Goal: Check status: Check status

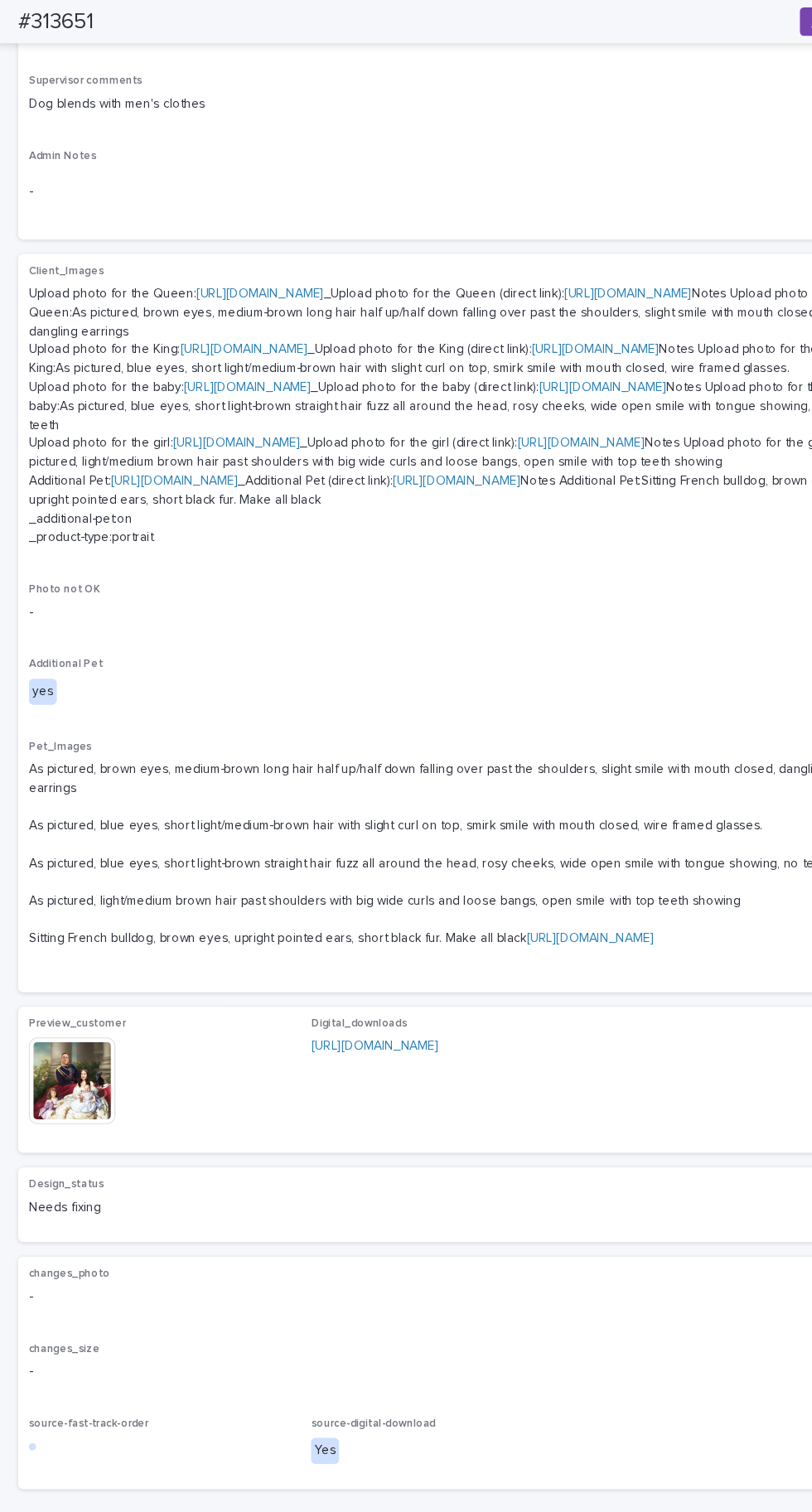
scroll to position [860, 0]
click at [78, 1033] on img at bounding box center [66, 994] width 80 height 80
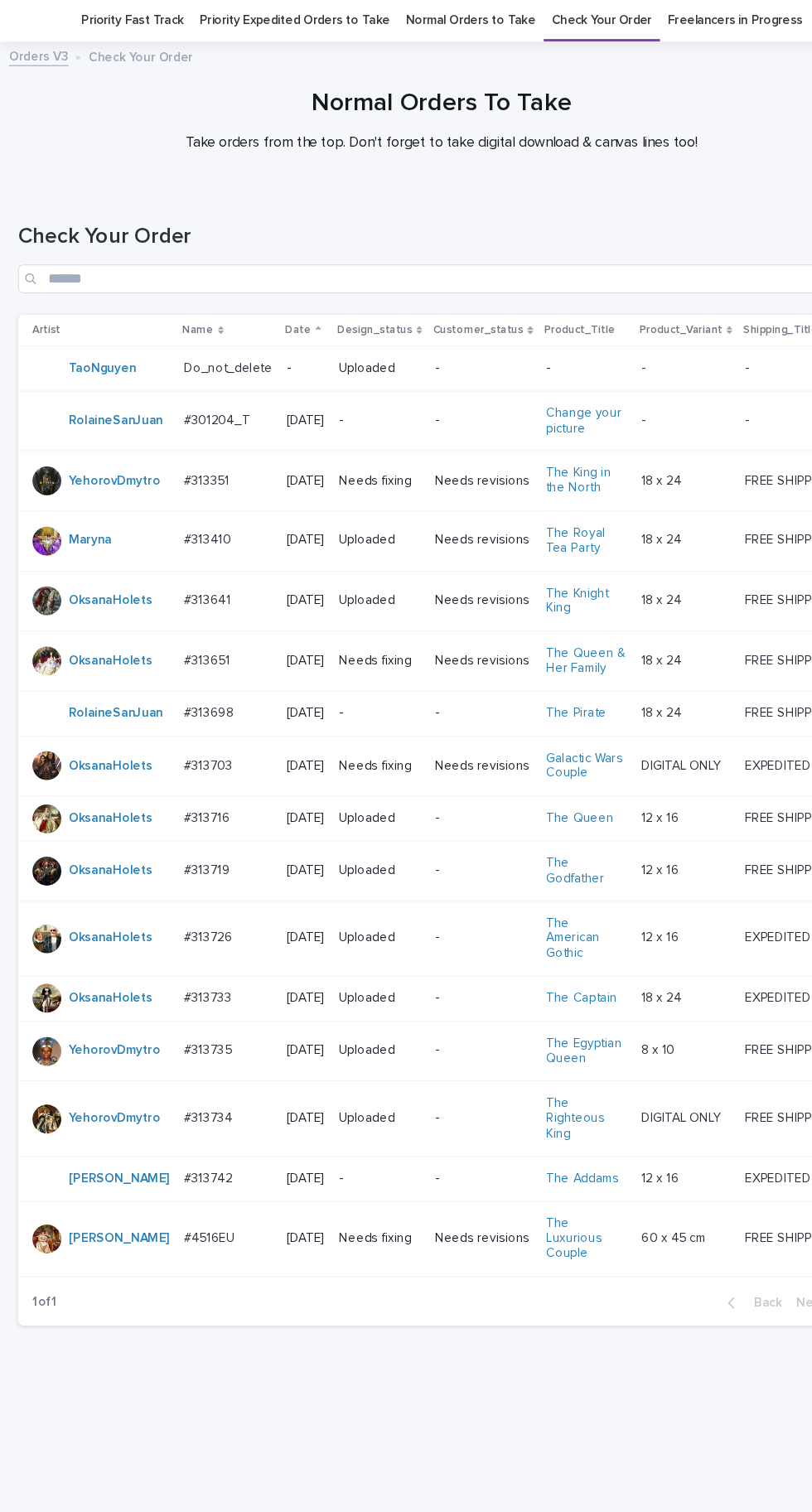
click at [197, 651] on p "#313651" at bounding box center [191, 660] width 45 height 17
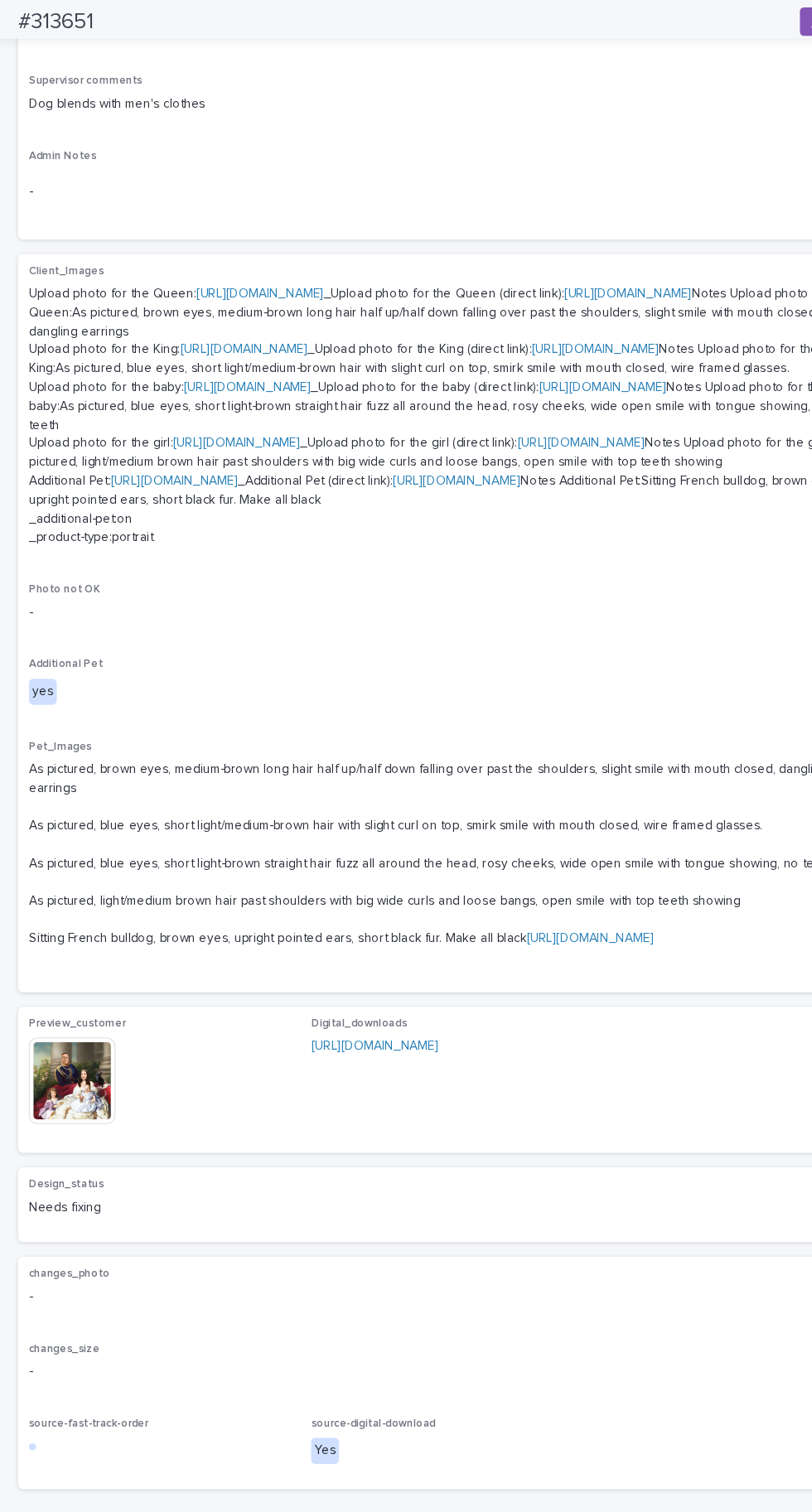
scroll to position [860, 0]
click at [88, 1033] on img at bounding box center [66, 994] width 80 height 80
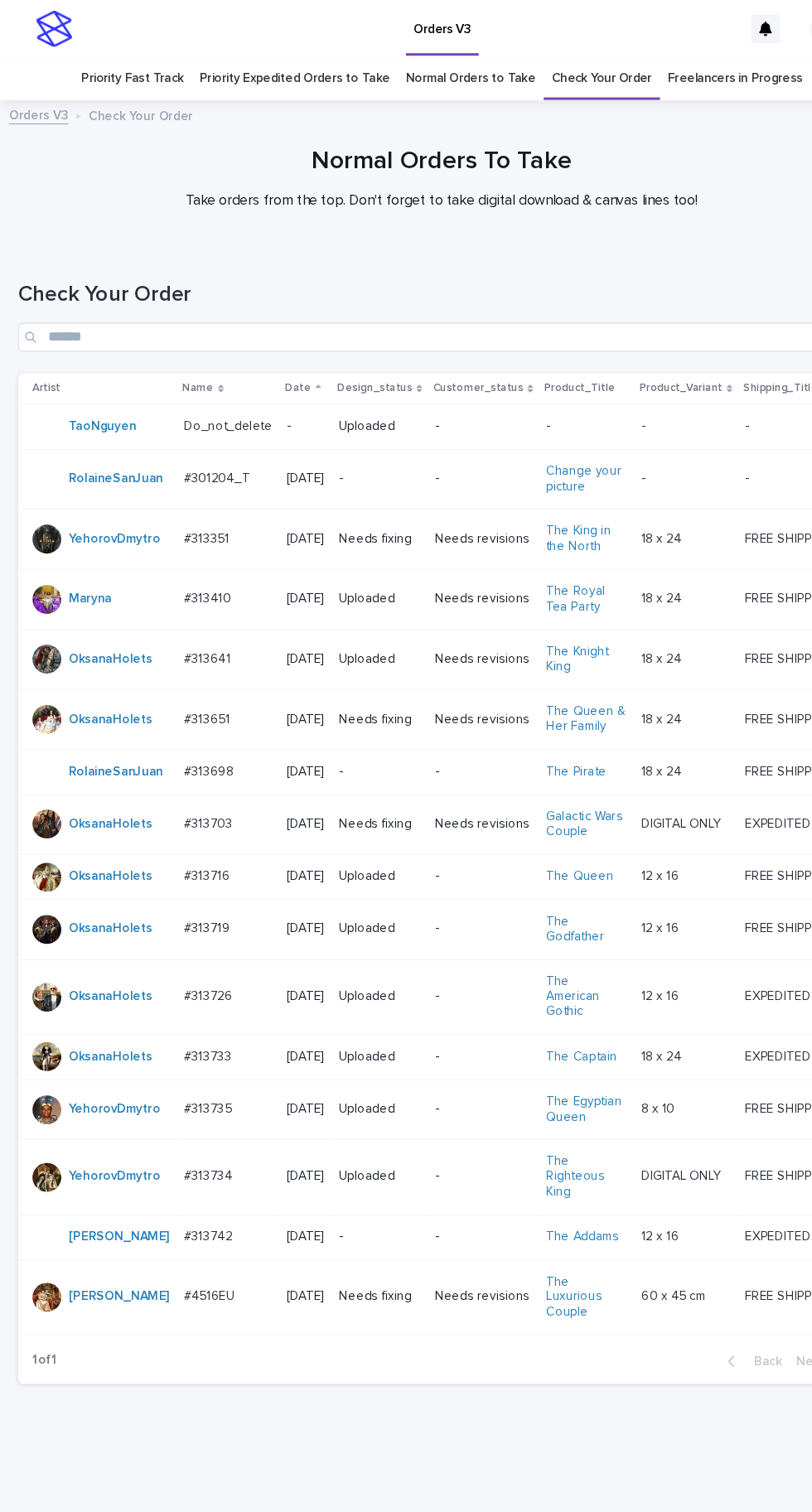
click at [186, 651] on p "#313651" at bounding box center [191, 660] width 45 height 17
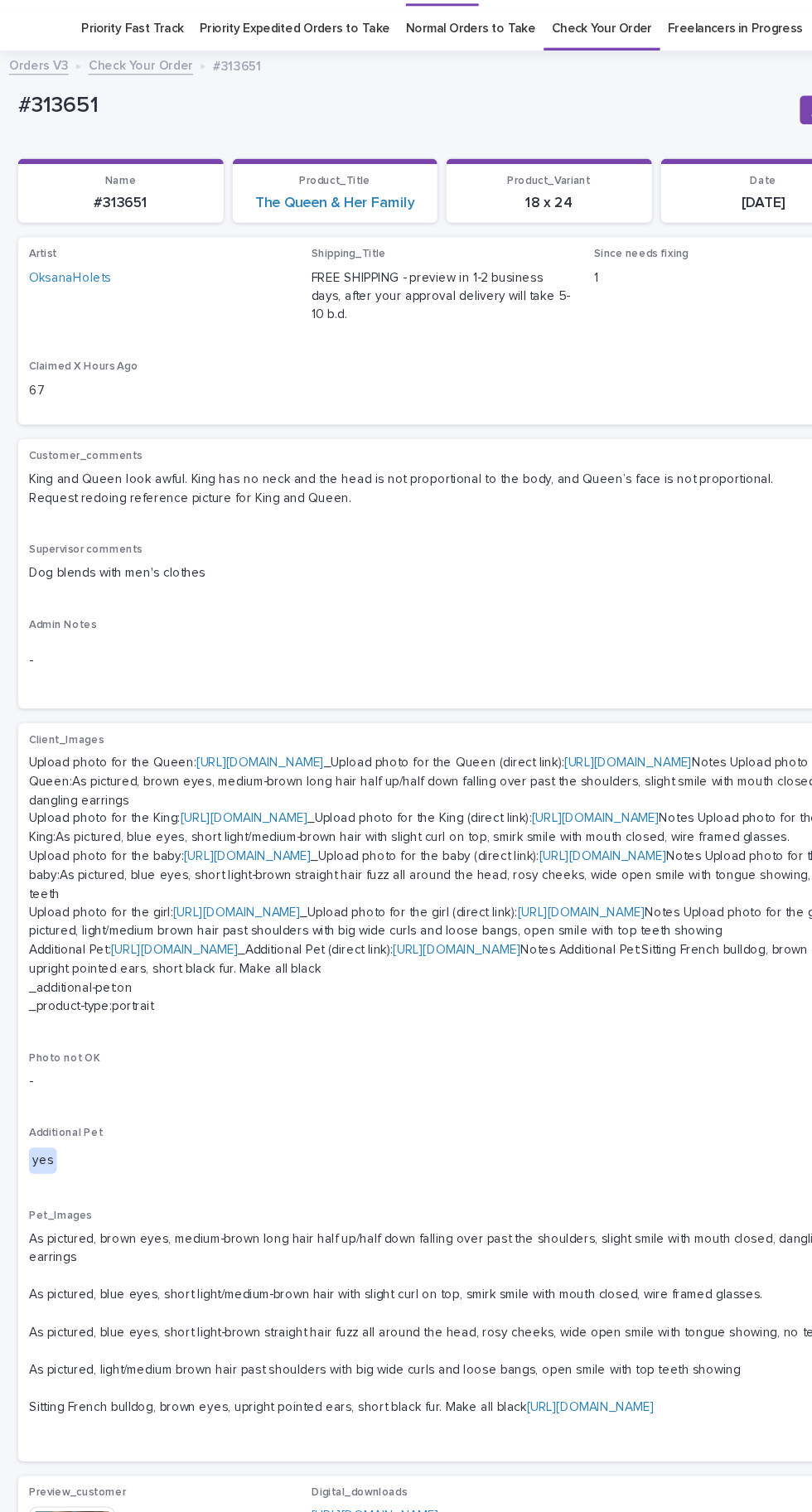
scroll to position [52, 0]
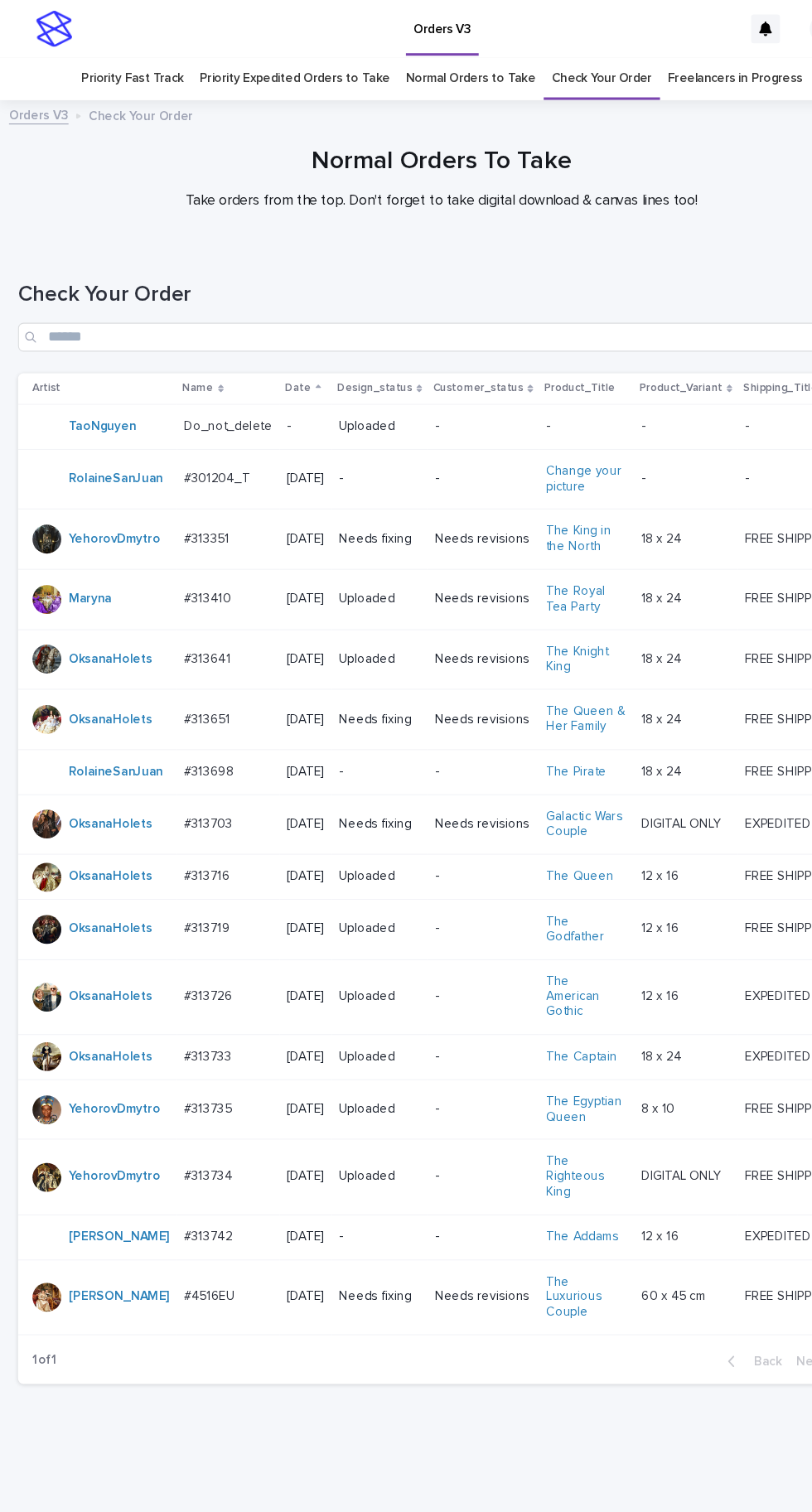
scroll to position [52, 0]
click at [197, 486] on p "#313351" at bounding box center [191, 494] width 44 height 17
click at [186, 541] on p "#313410" at bounding box center [192, 549] width 46 height 17
click at [201, 1181] on p "#4516EU" at bounding box center [194, 1190] width 50 height 17
click at [194, 651] on p "#313651" at bounding box center [191, 660] width 45 height 17
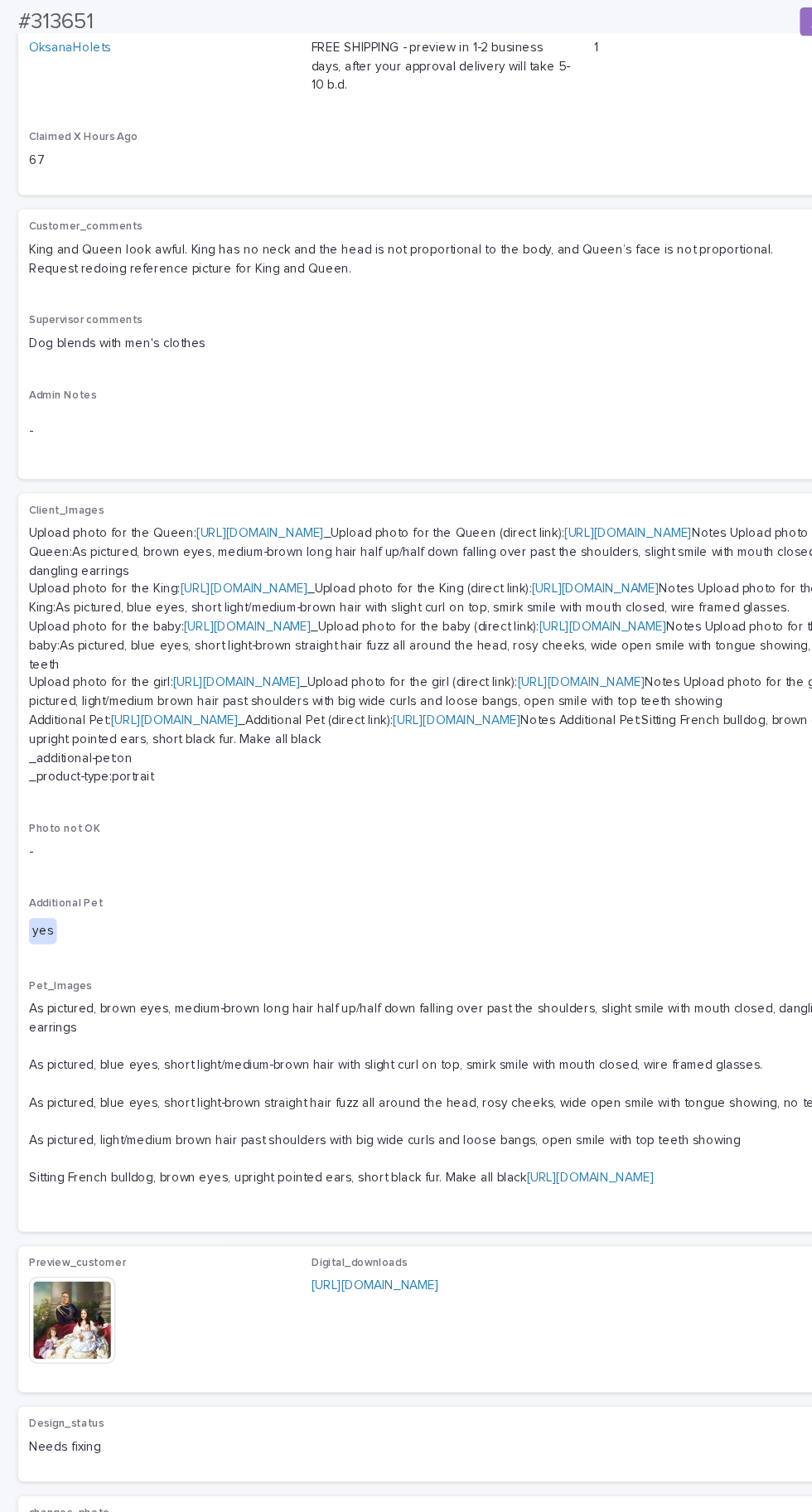
scroll to position [280, 0]
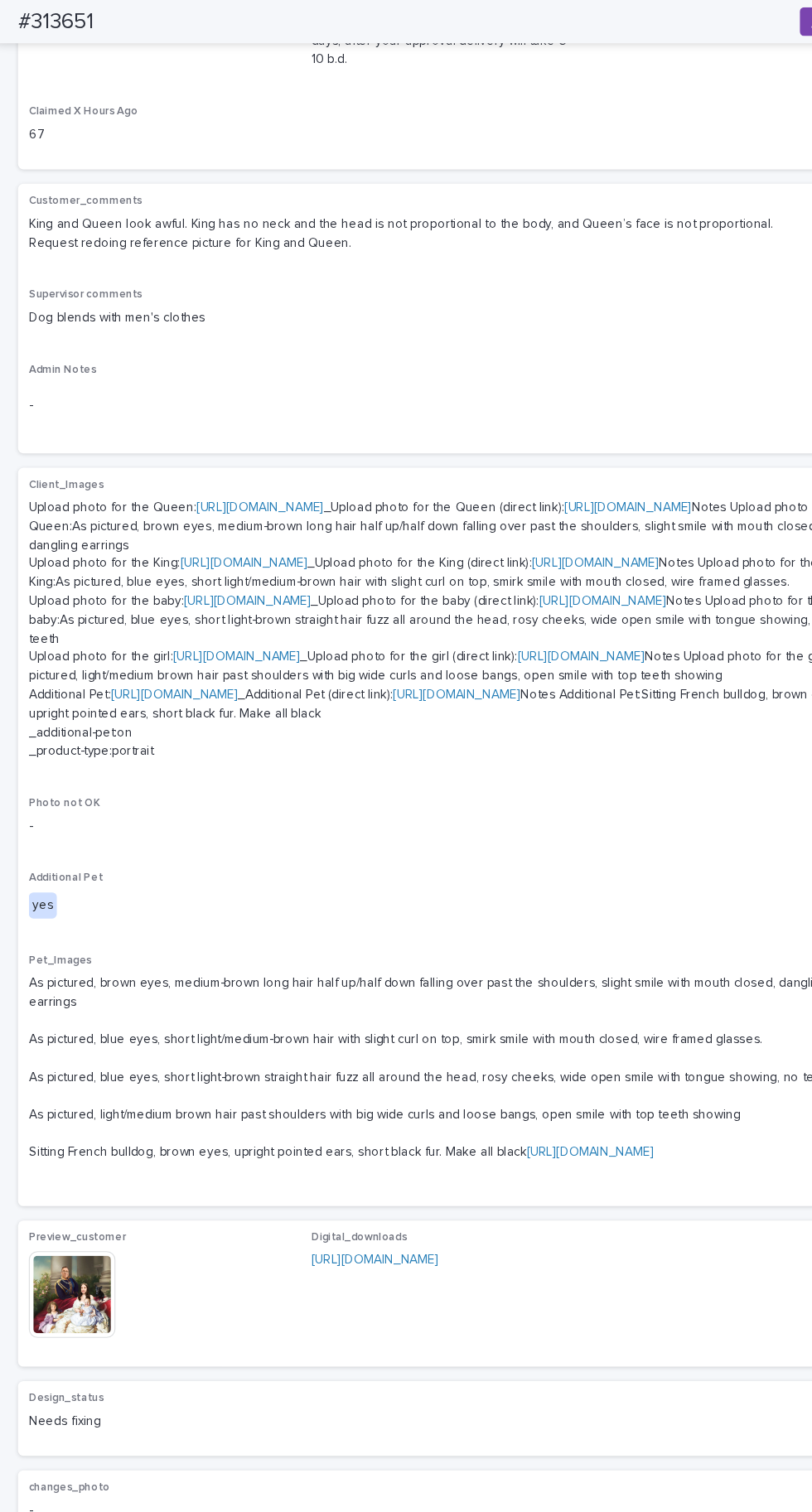
click at [232, 461] on link "[URL][DOMAIN_NAME]" at bounding box center [238, 466] width 117 height 12
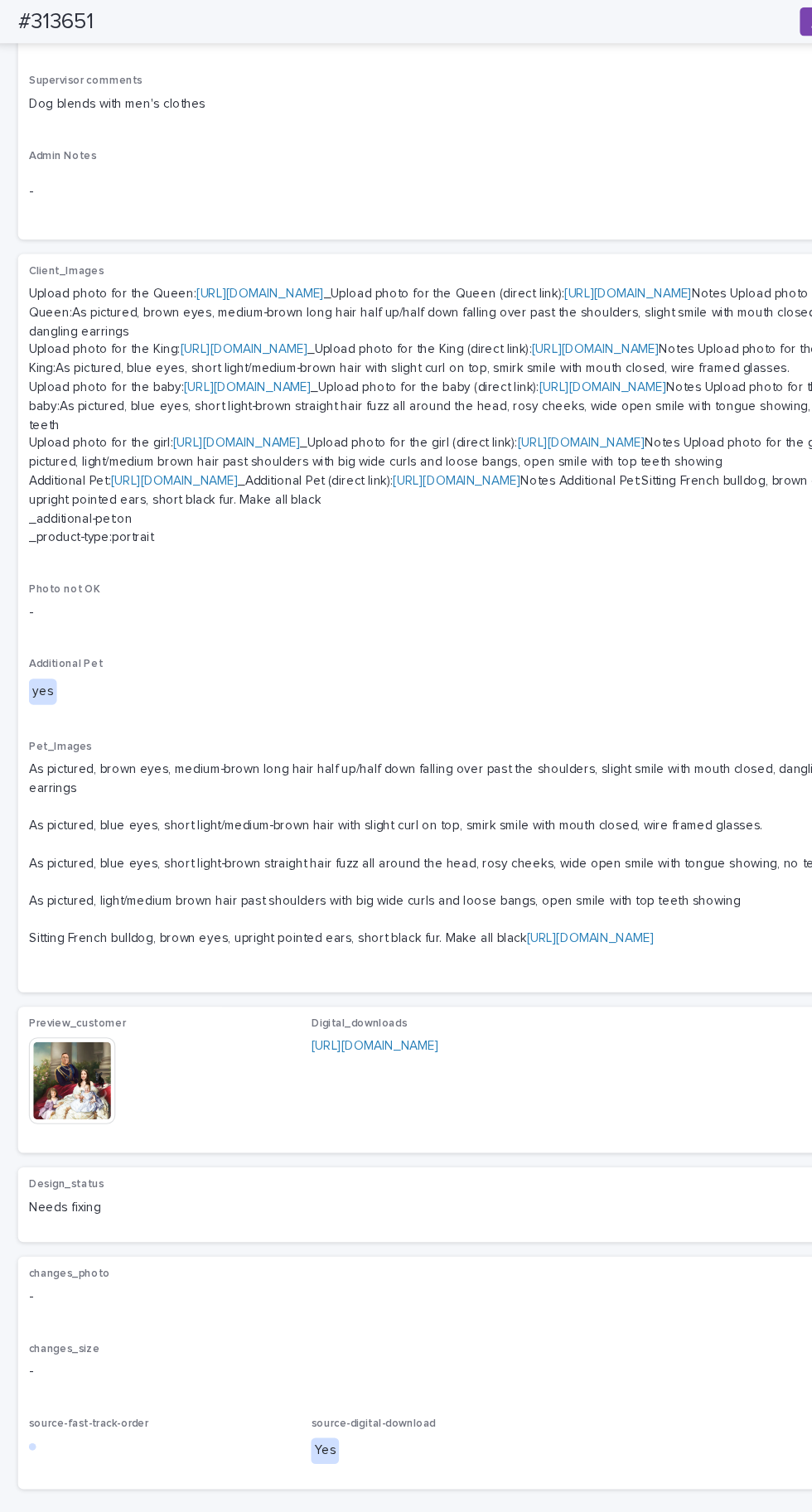
scroll to position [860, 0]
click at [50, 1033] on img at bounding box center [66, 994] width 80 height 80
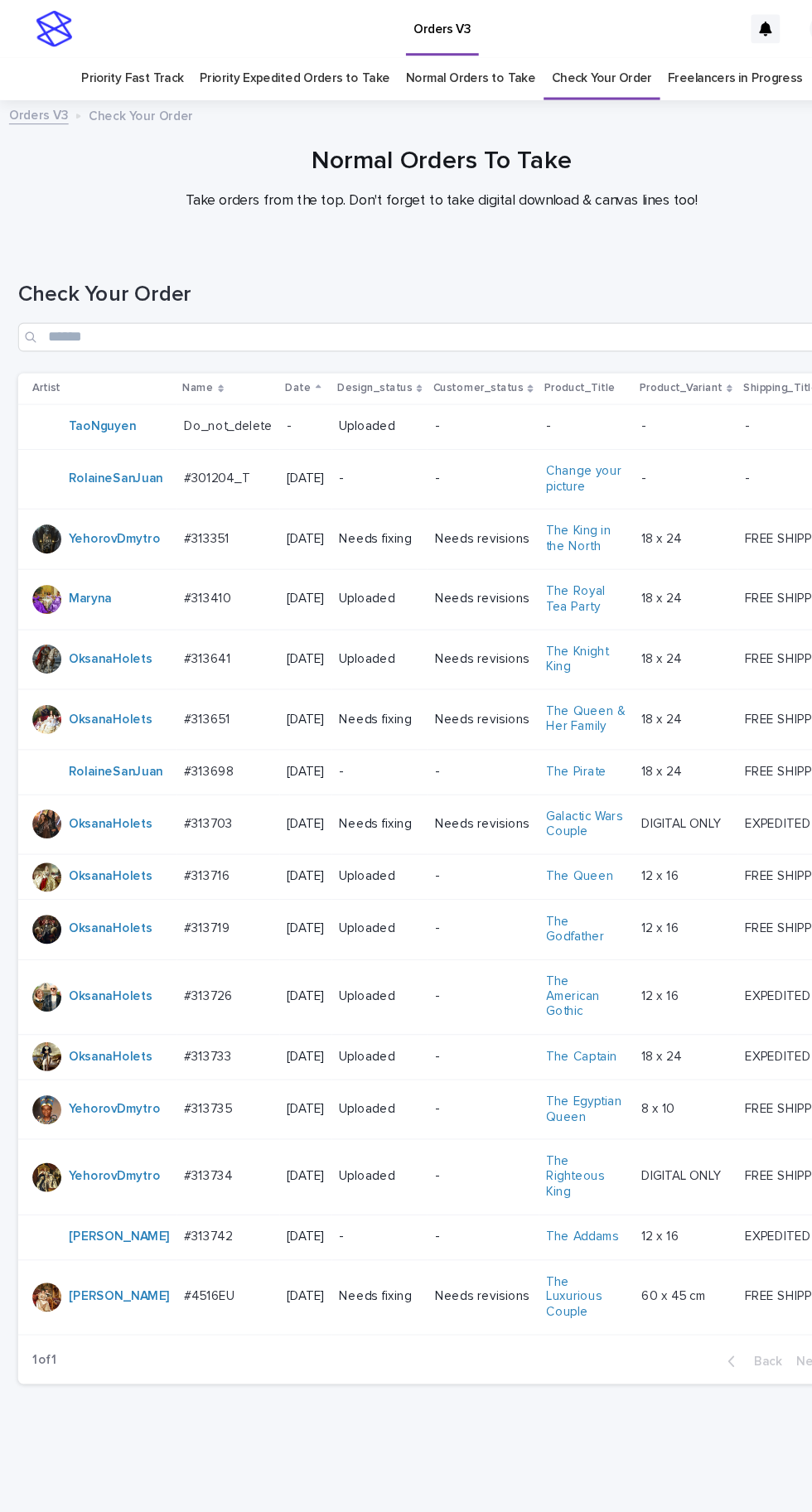
click at [210, 654] on p at bounding box center [209, 661] width 81 height 14
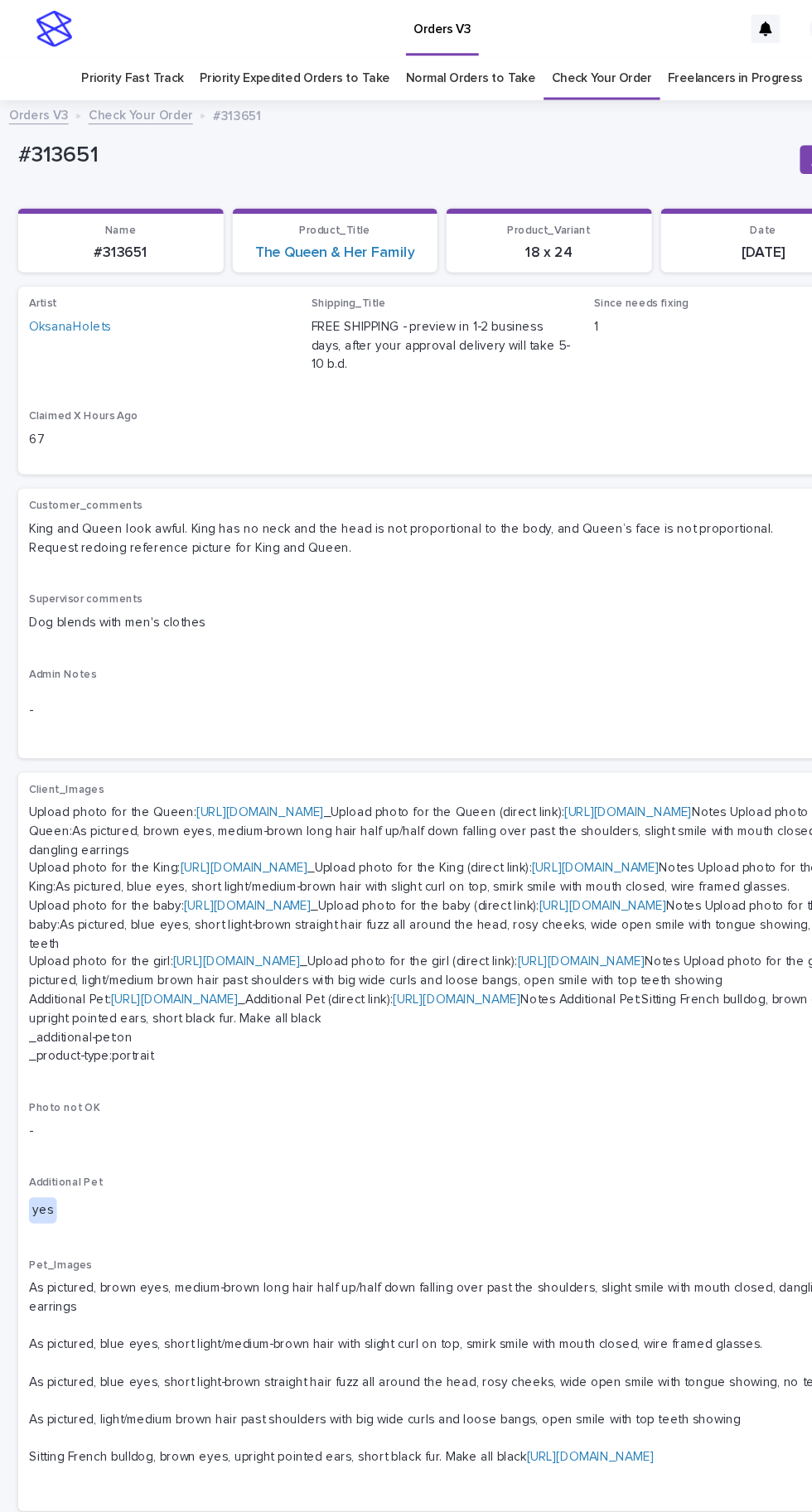
scroll to position [52, 0]
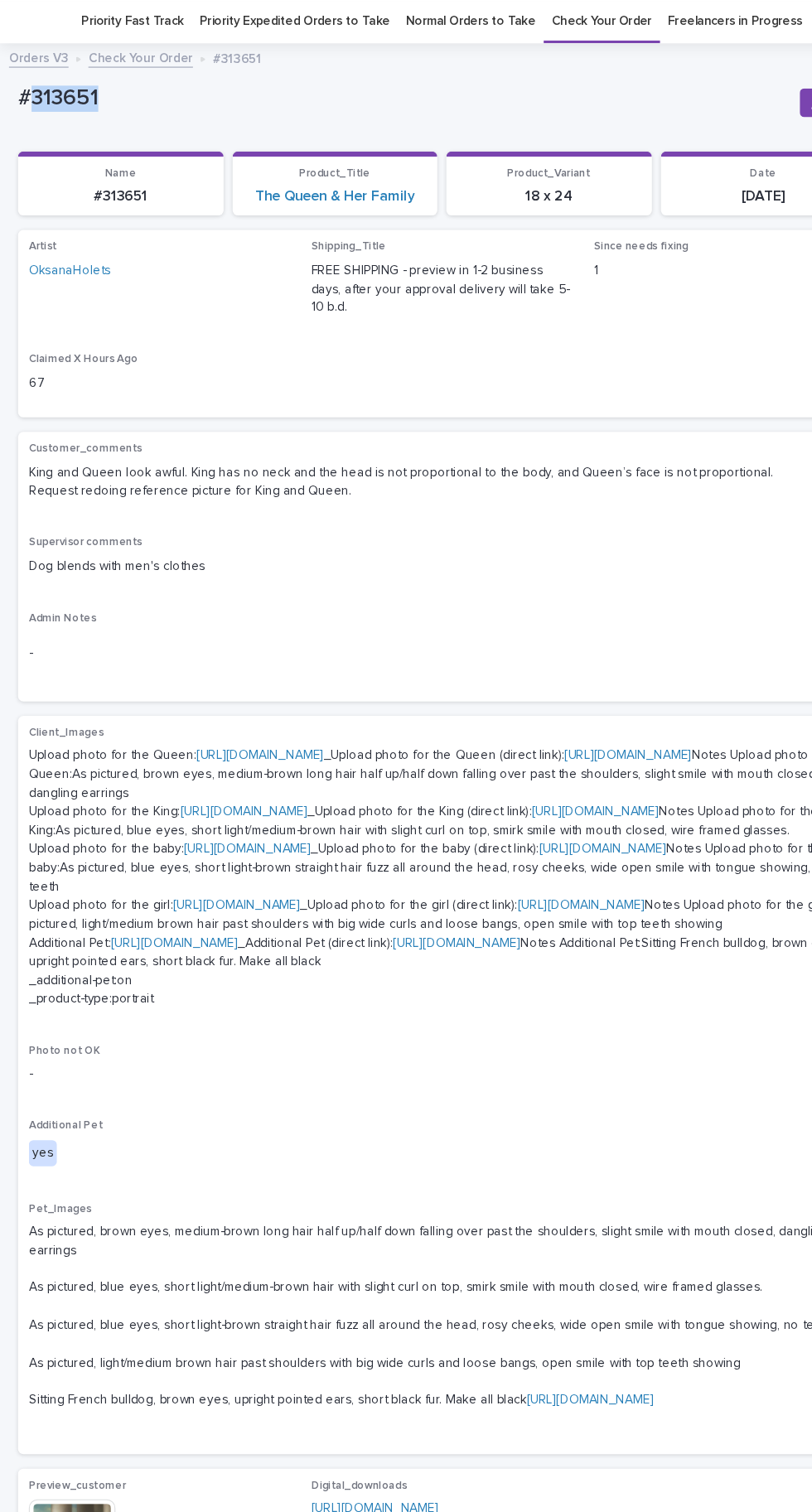
copy p "313651"
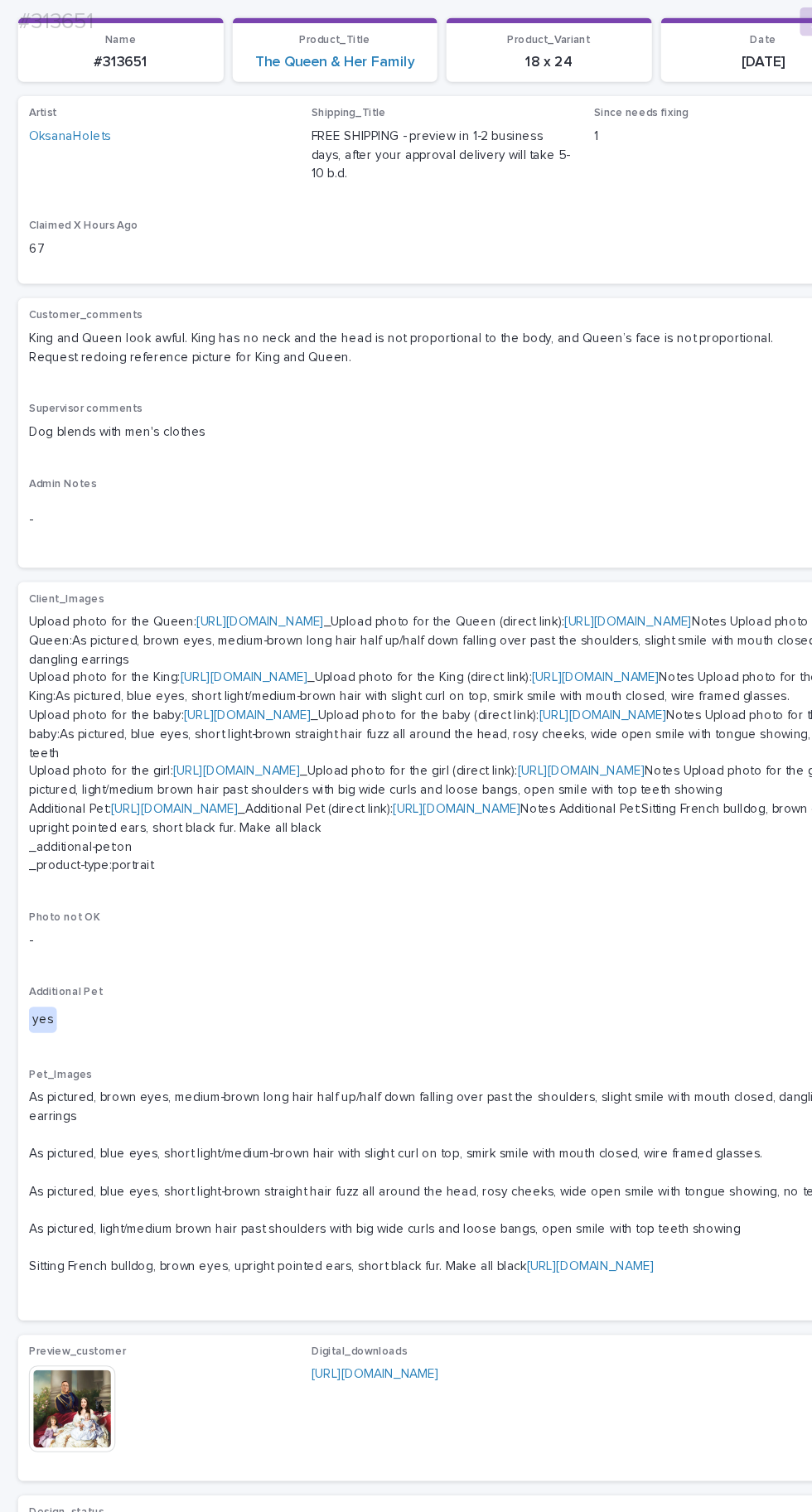
scroll to position [192, 0]
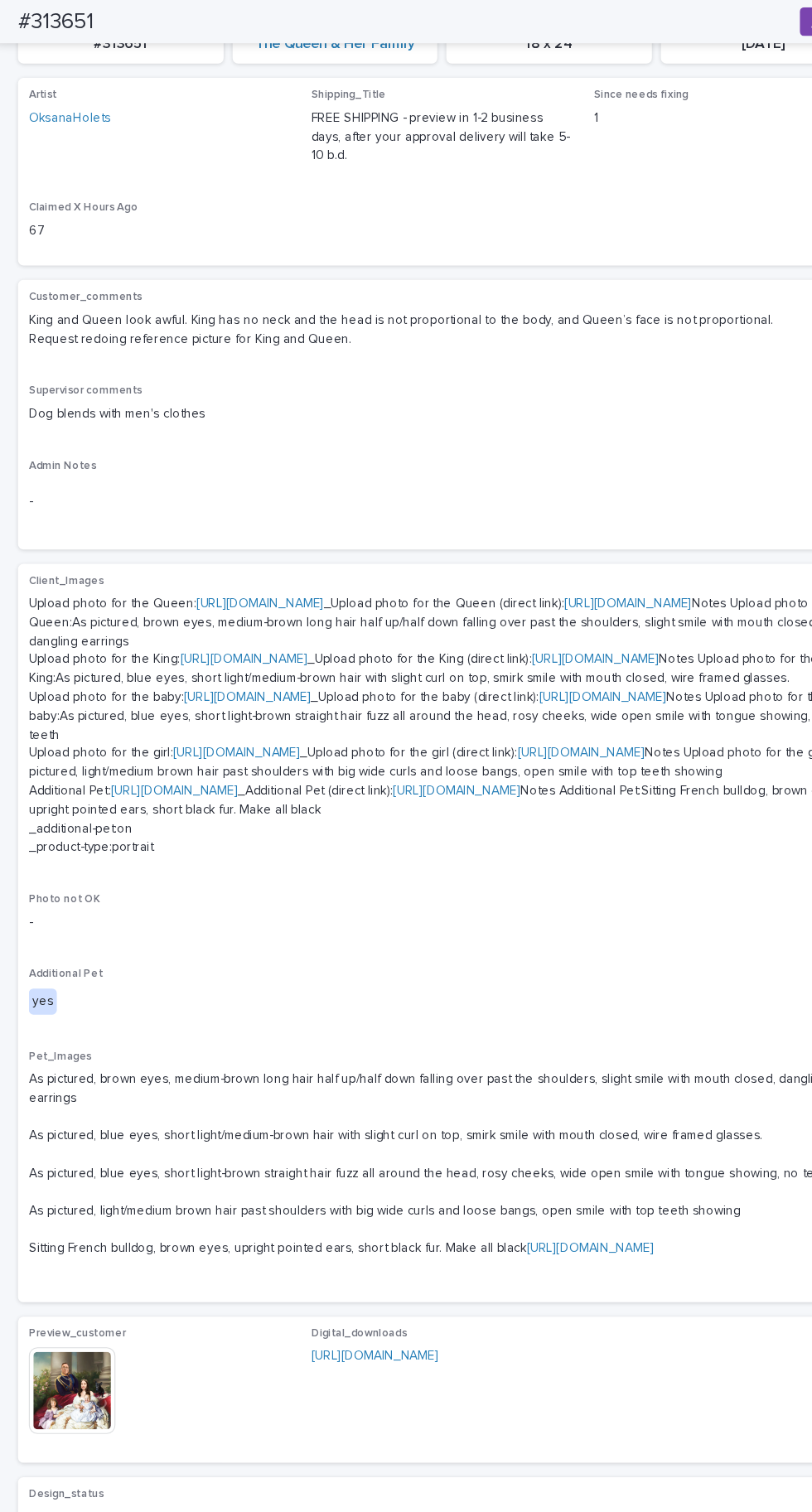
click at [282, 612] on link "[URL][DOMAIN_NAME]" at bounding box center [223, 606] width 117 height 12
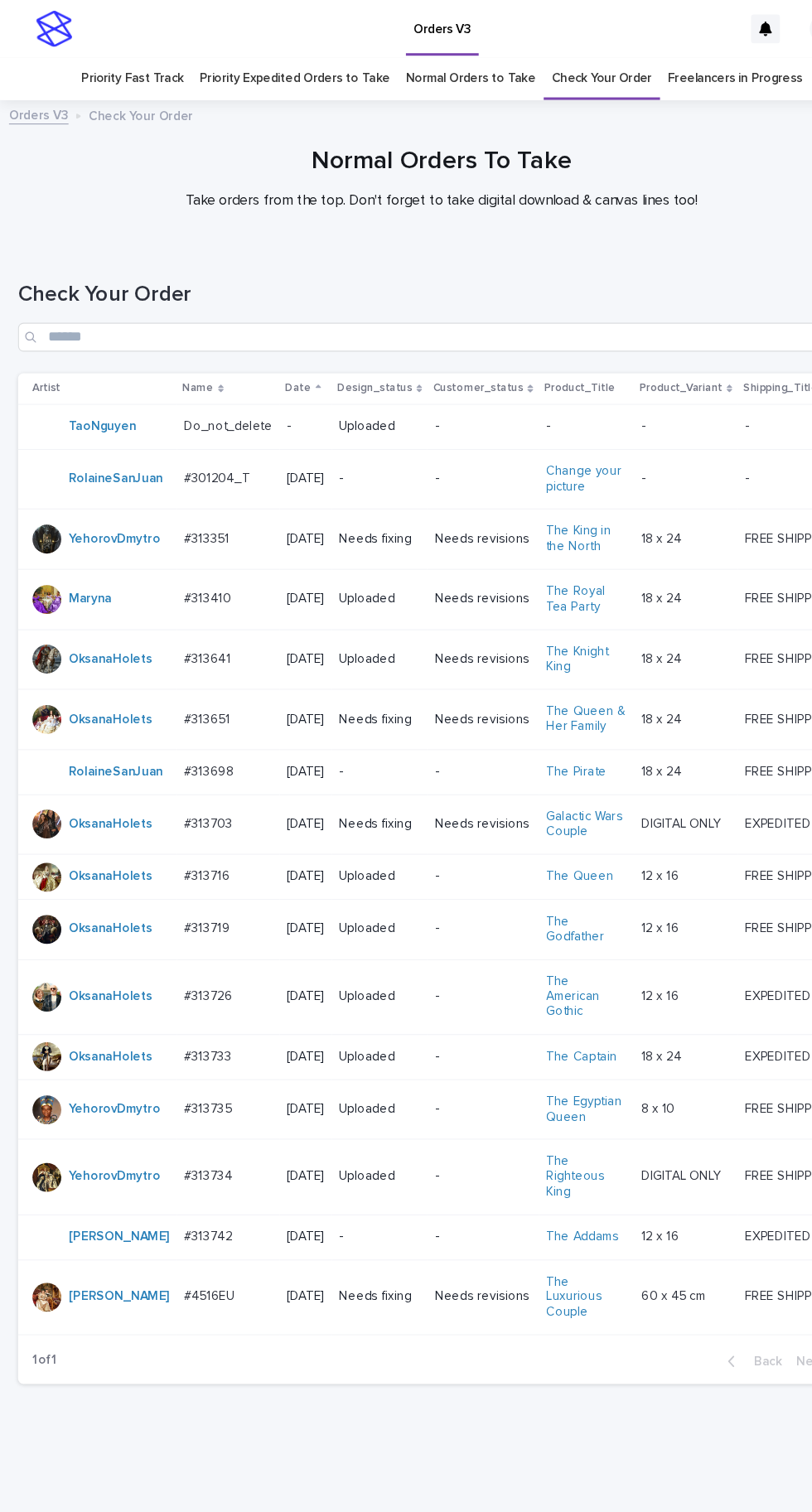
scroll to position [52, 0]
click at [193, 651] on p "#313651" at bounding box center [191, 660] width 45 height 17
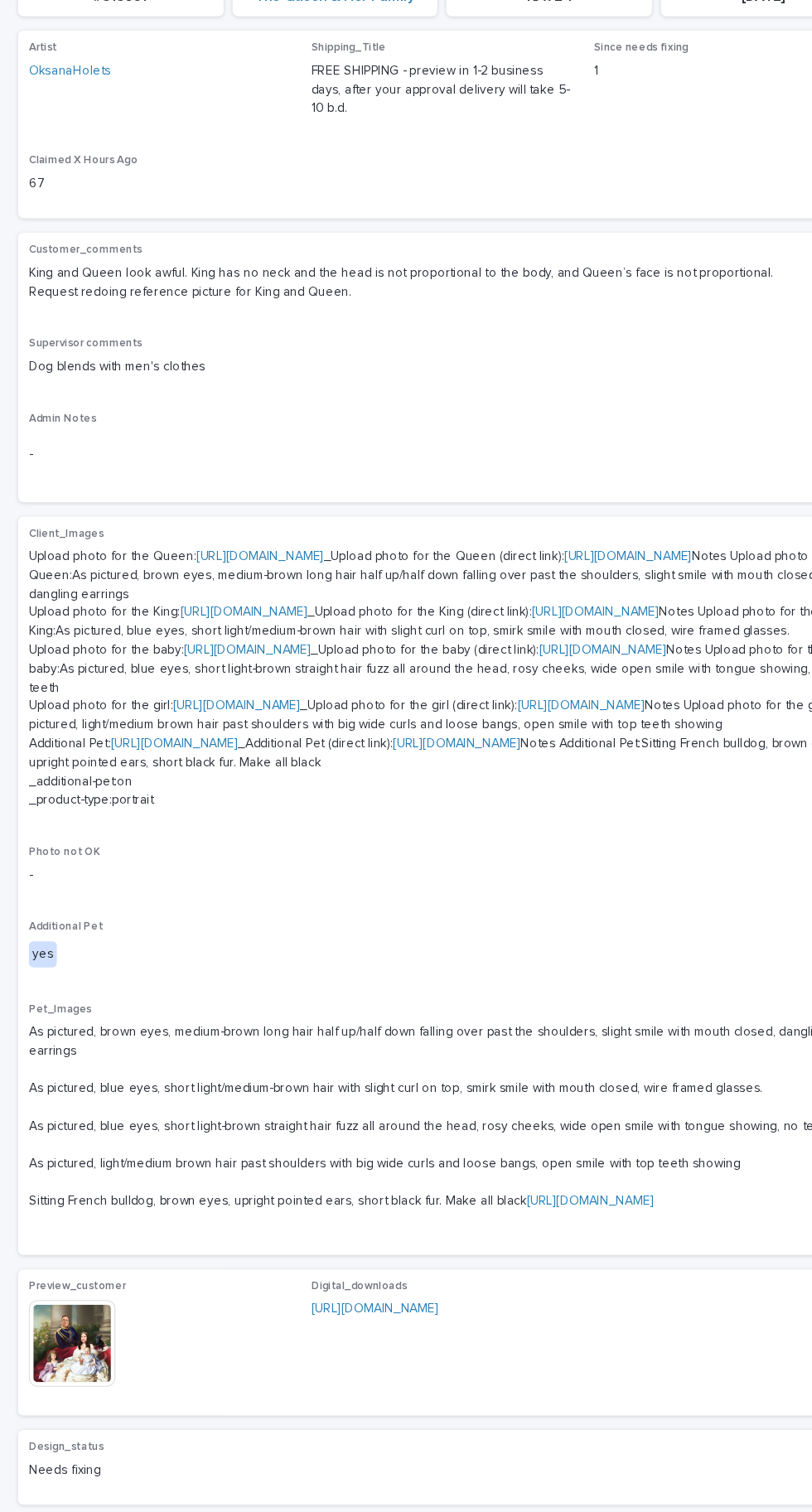
scroll to position [860, 0]
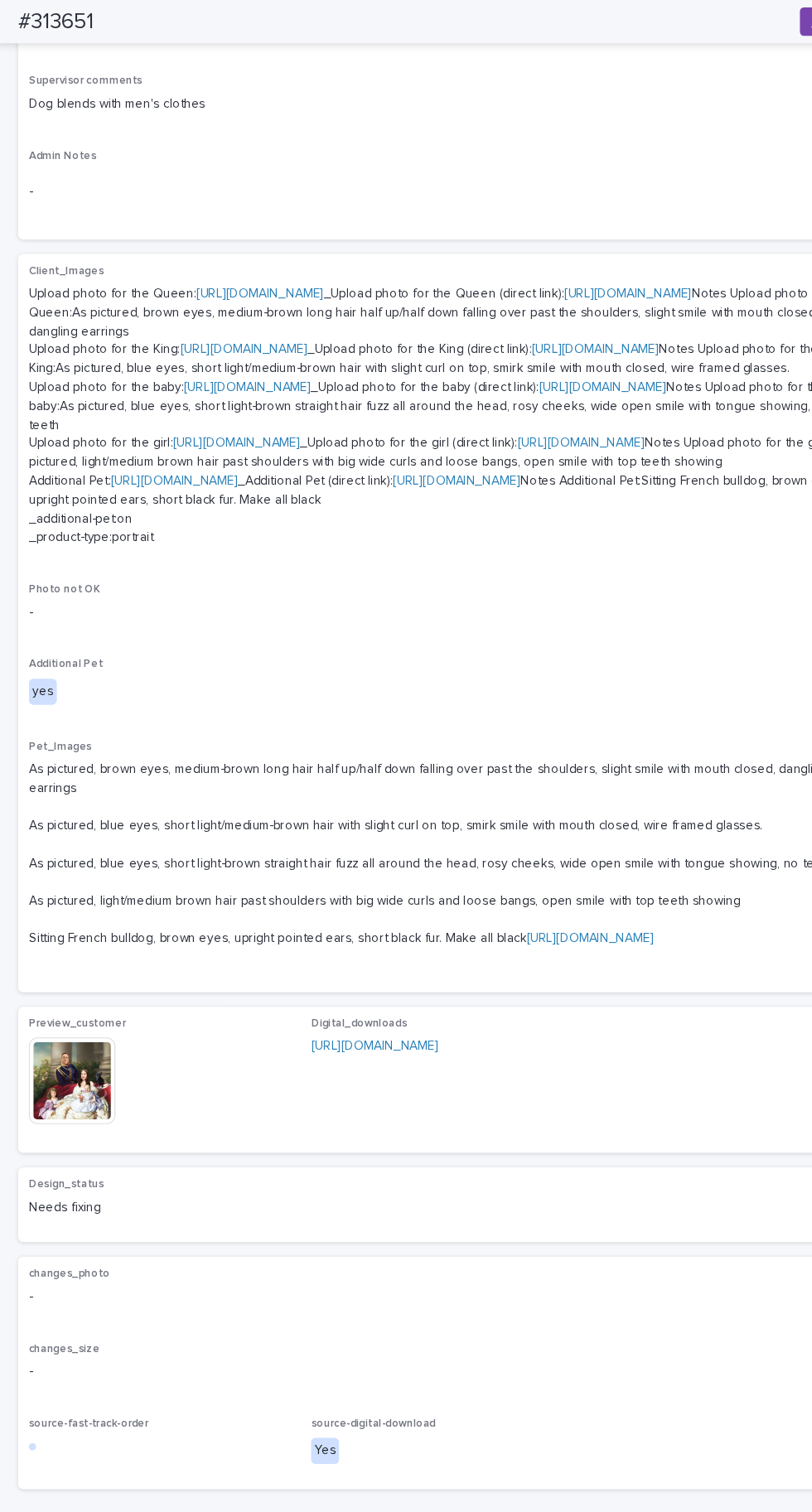
click at [79, 1033] on img at bounding box center [66, 994] width 80 height 80
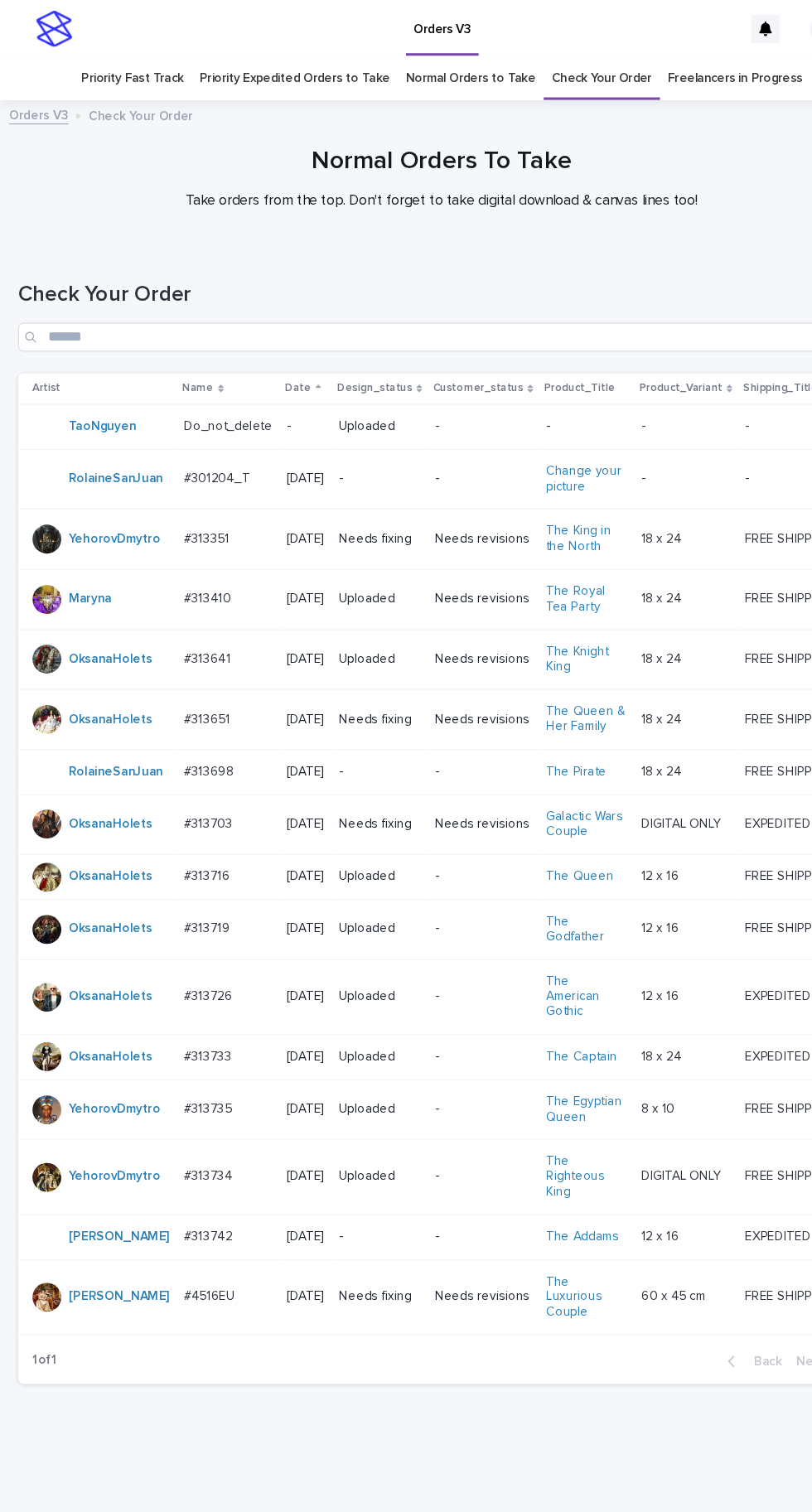
click at [197, 482] on div "#313351 #313351" at bounding box center [209, 495] width 81 height 27
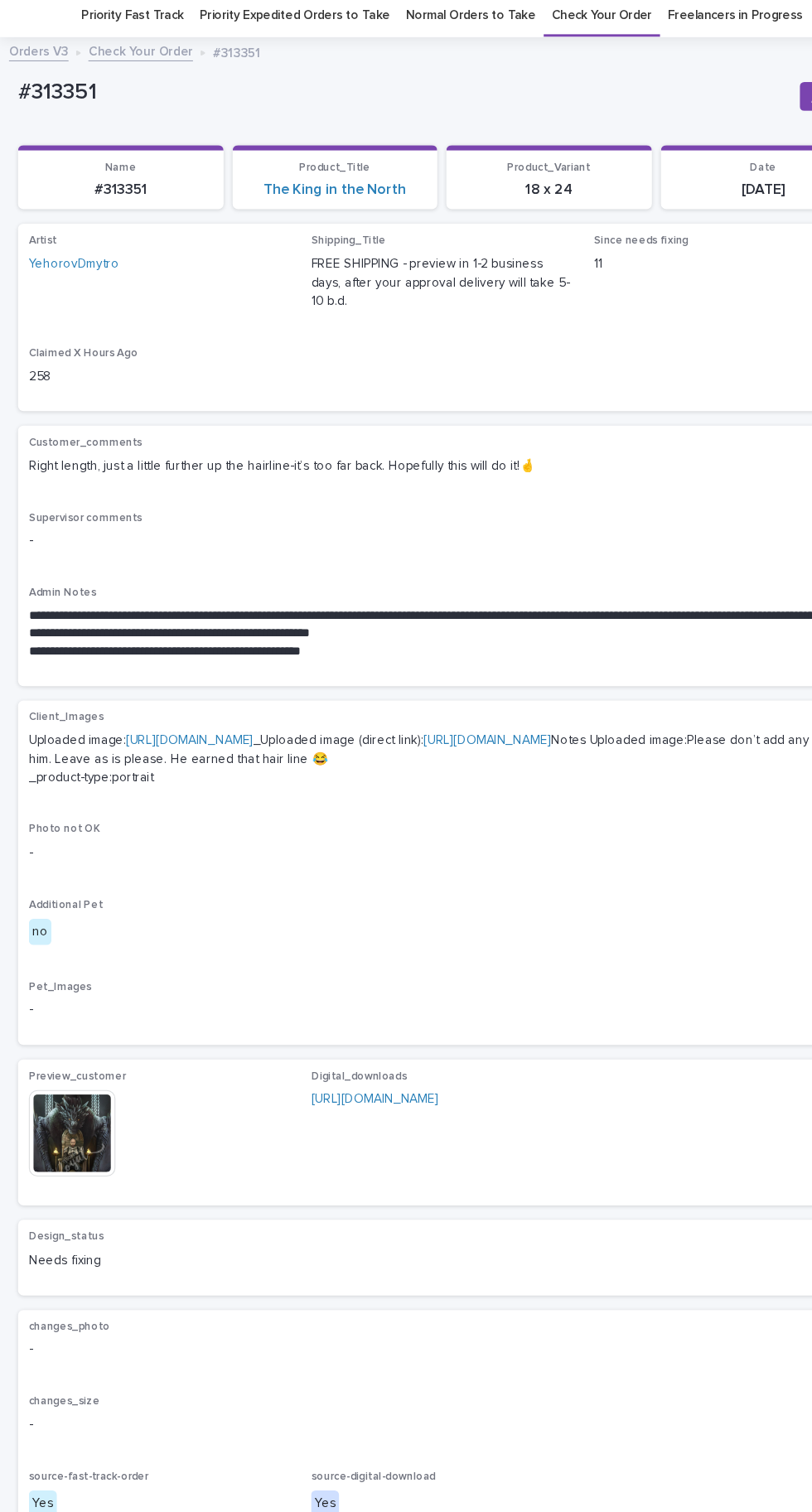
click at [72, 1081] on img at bounding box center [66, 1042] width 80 height 80
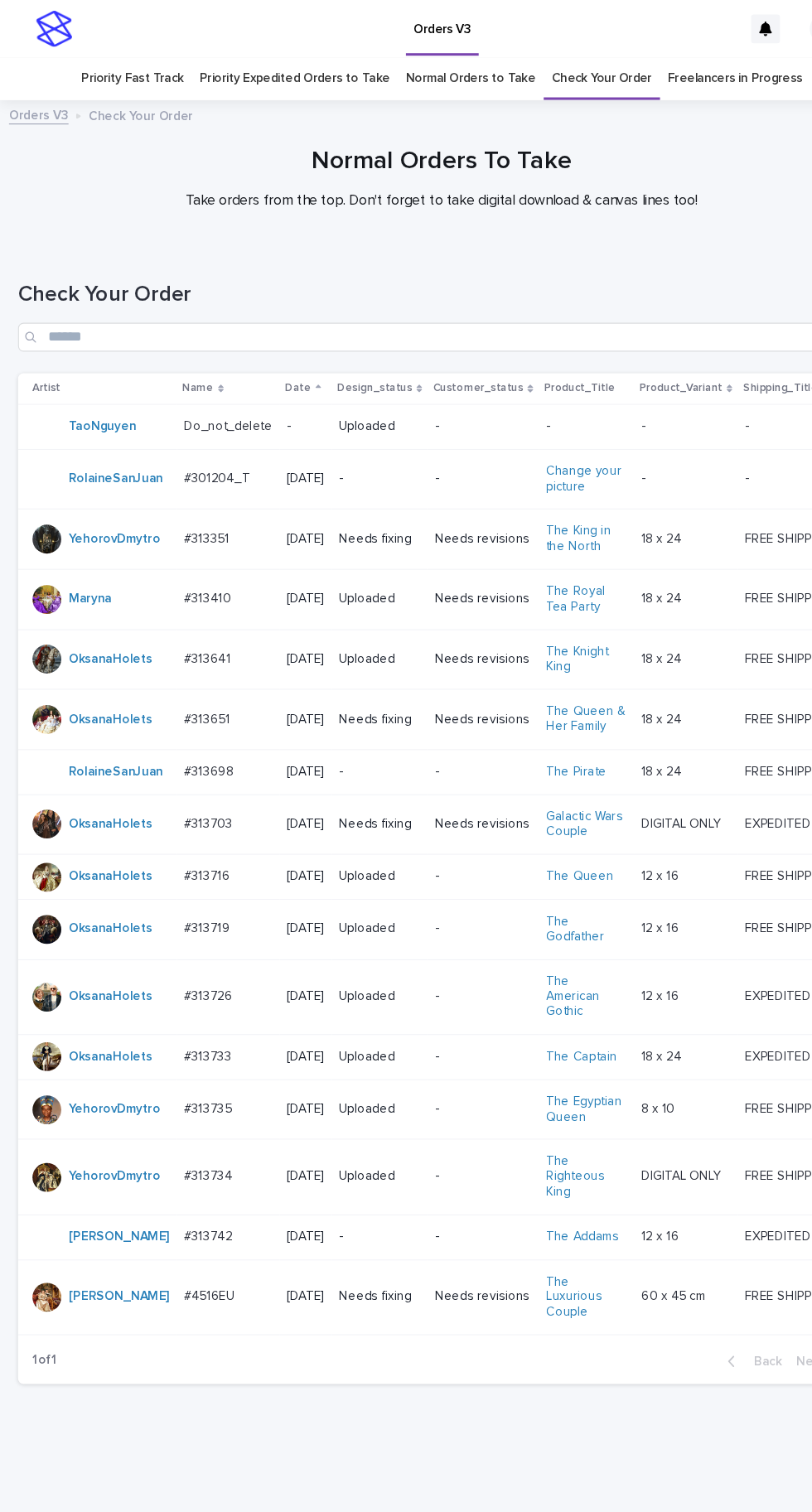
scroll to position [52, 0]
click at [189, 482] on div "#313351 #313351" at bounding box center [209, 495] width 81 height 27
